Goal: Task Accomplishment & Management: Manage account settings

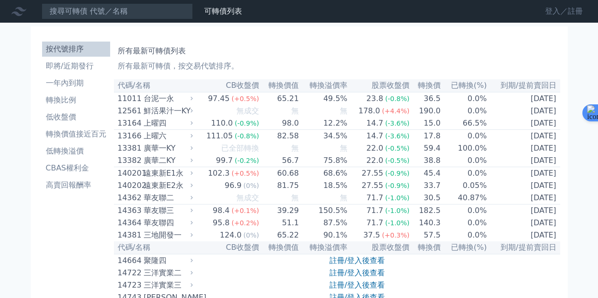
click at [552, 12] on link "登入／註冊" at bounding box center [563, 11] width 53 height 15
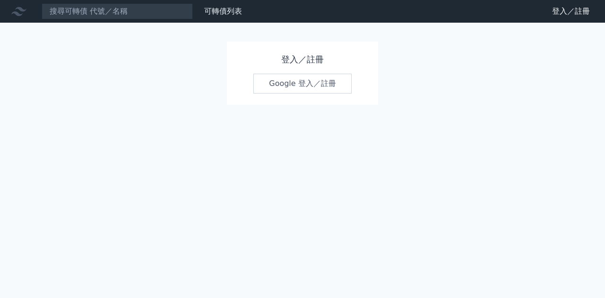
click at [287, 85] on link "Google 登入／註冊" at bounding box center [302, 84] width 98 height 20
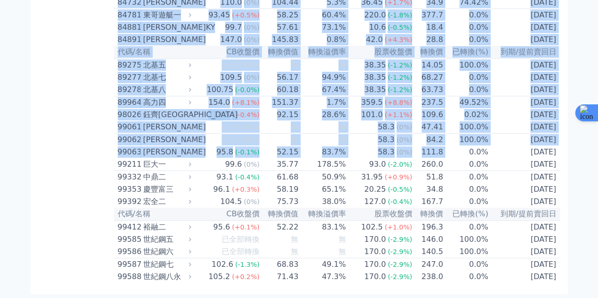
scroll to position [5633, 0]
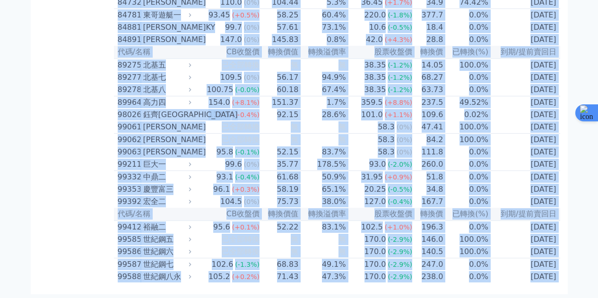
drag, startPoint x: 117, startPoint y: 86, endPoint x: 551, endPoint y: 291, distance: 479.9
copy body "lo/ip DOlor sita conse adipi eli sed(%) do/eiusm 21439 temp 88.96 (+7.5%) 88.25…"
